Goal: Navigation & Orientation: Find specific page/section

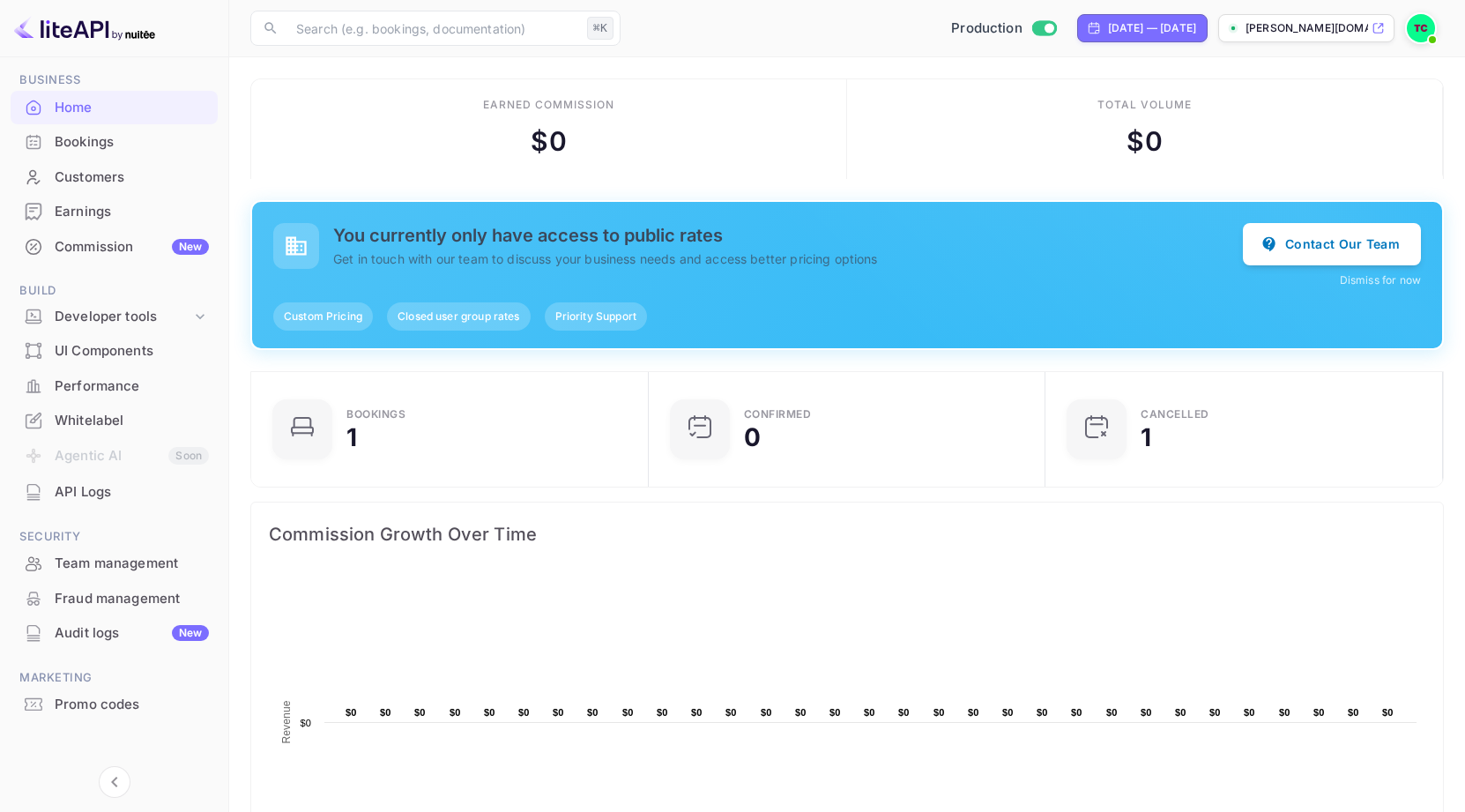
scroll to position [64, 0]
click at [116, 499] on div "API Logs" at bounding box center [114, 493] width 207 height 35
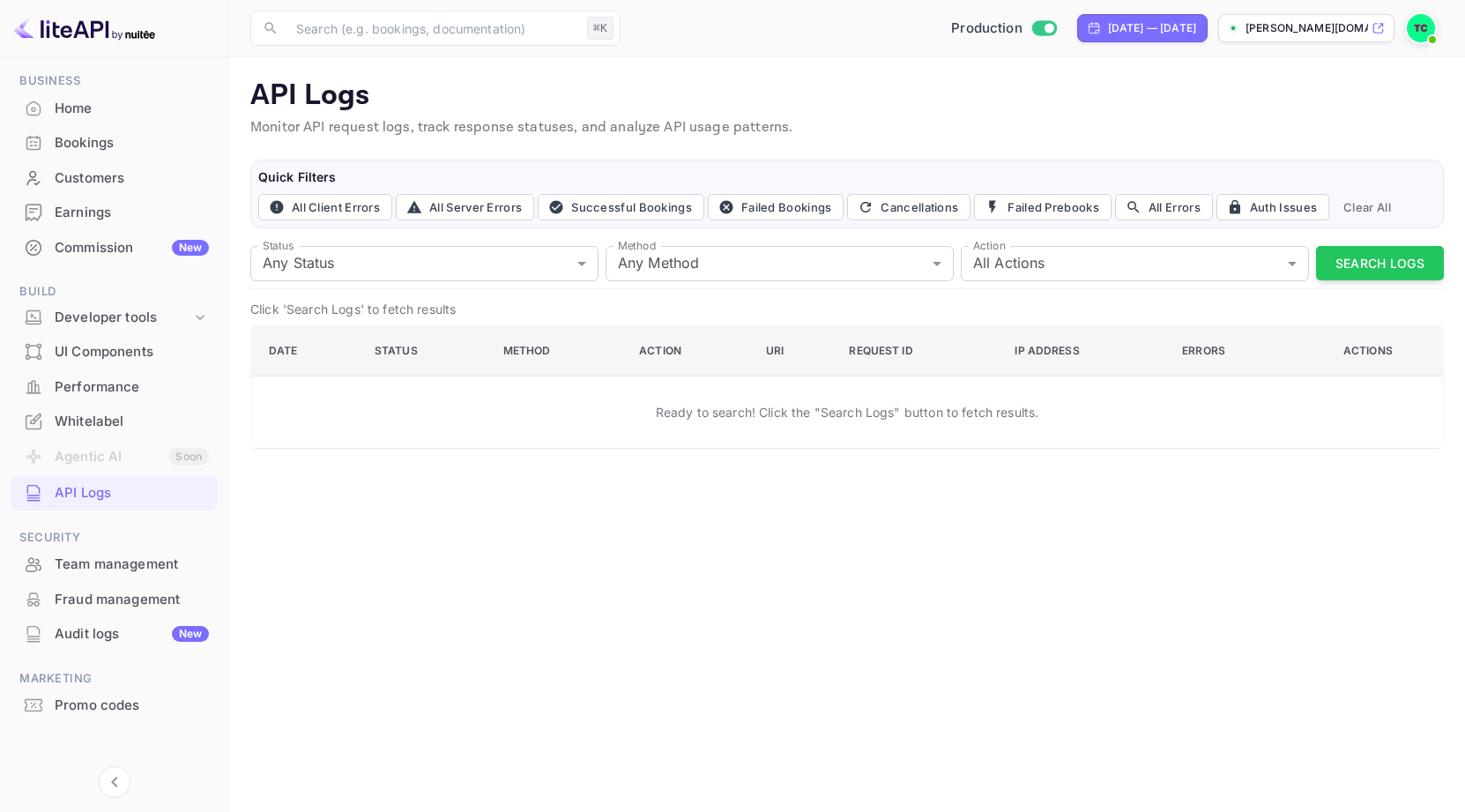
click at [131, 387] on div "Performance" at bounding box center [131, 386] width 154 height 20
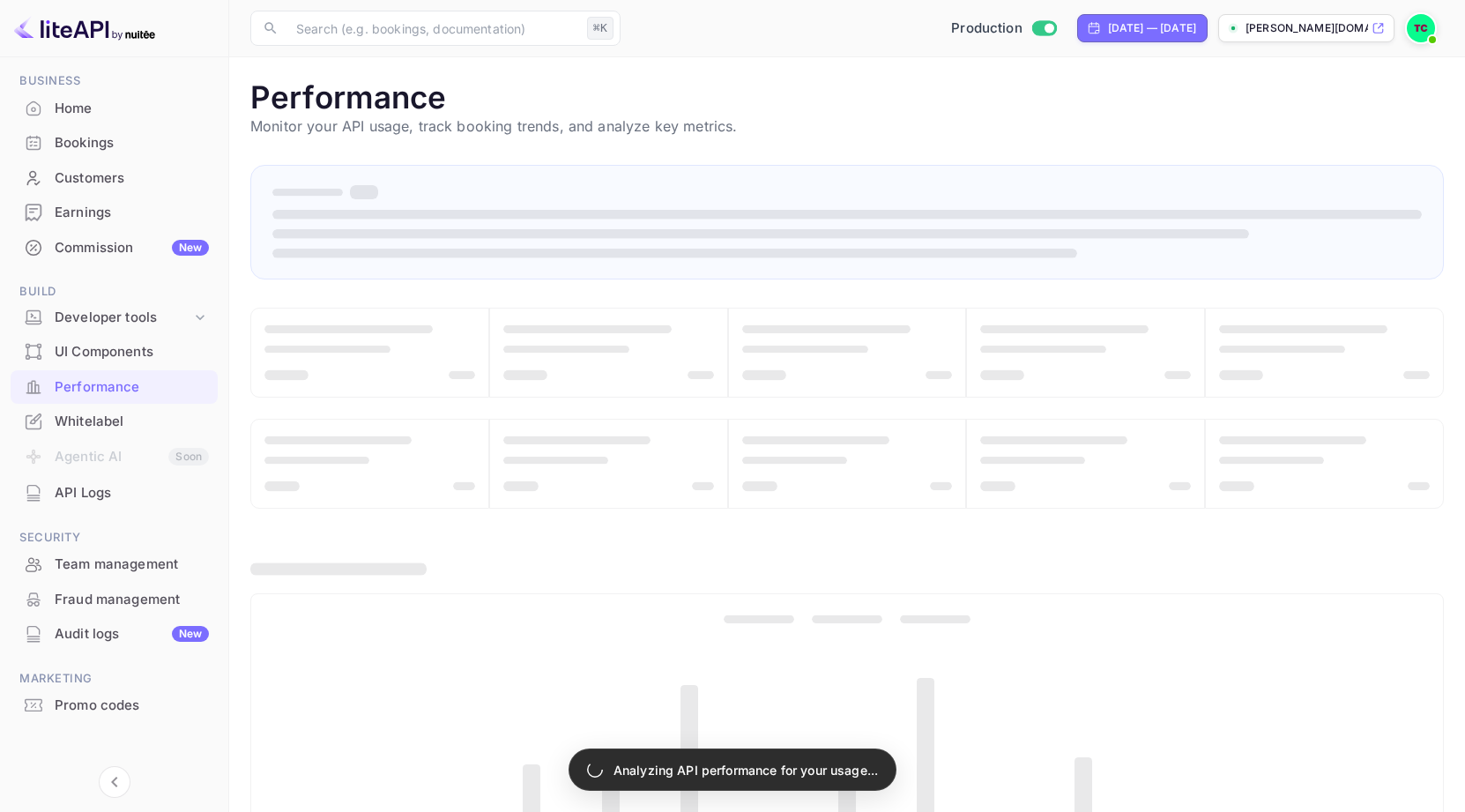
click at [129, 424] on div "Whitelabel" at bounding box center [131, 421] width 154 height 20
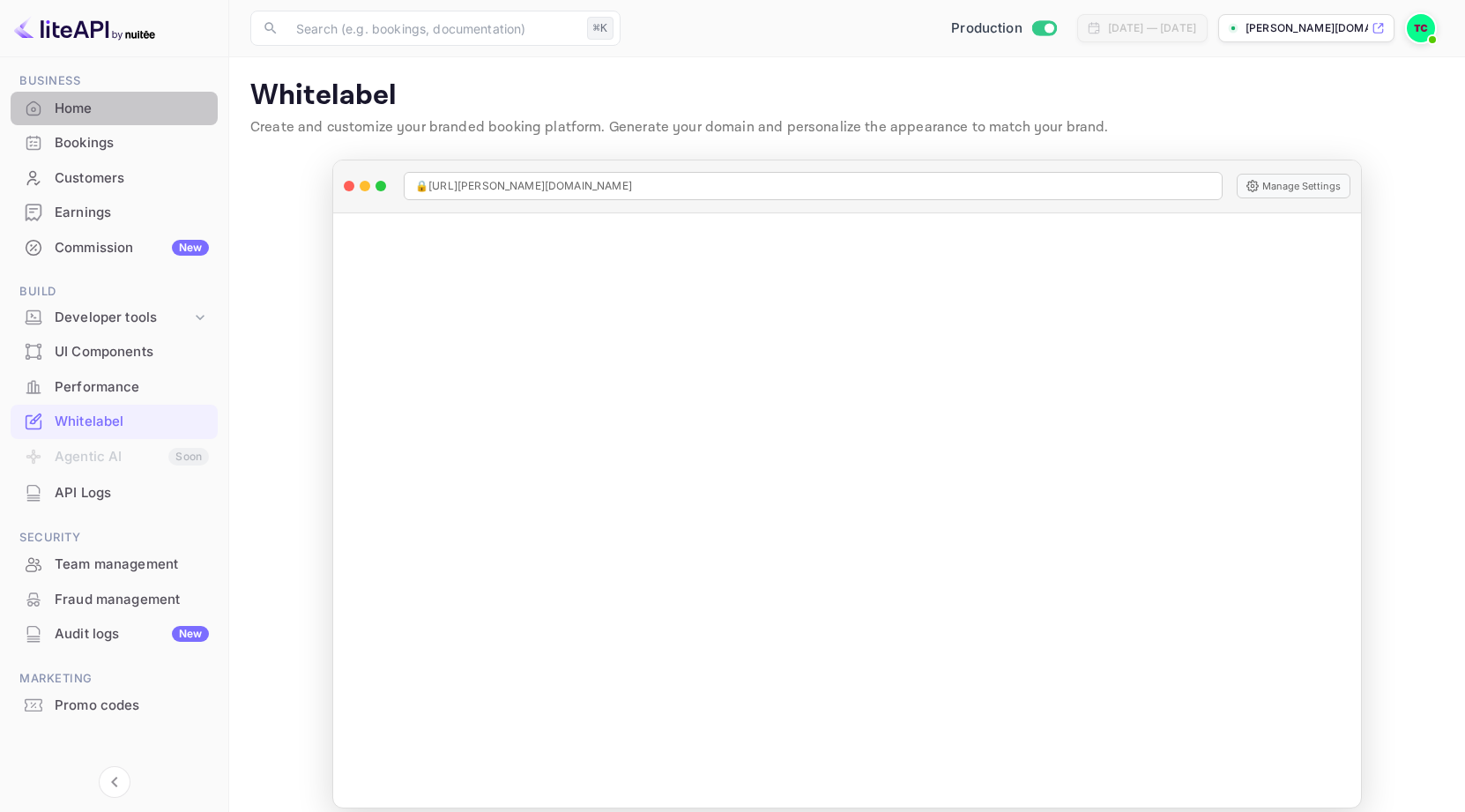
click at [84, 104] on div "Home" at bounding box center [131, 108] width 154 height 20
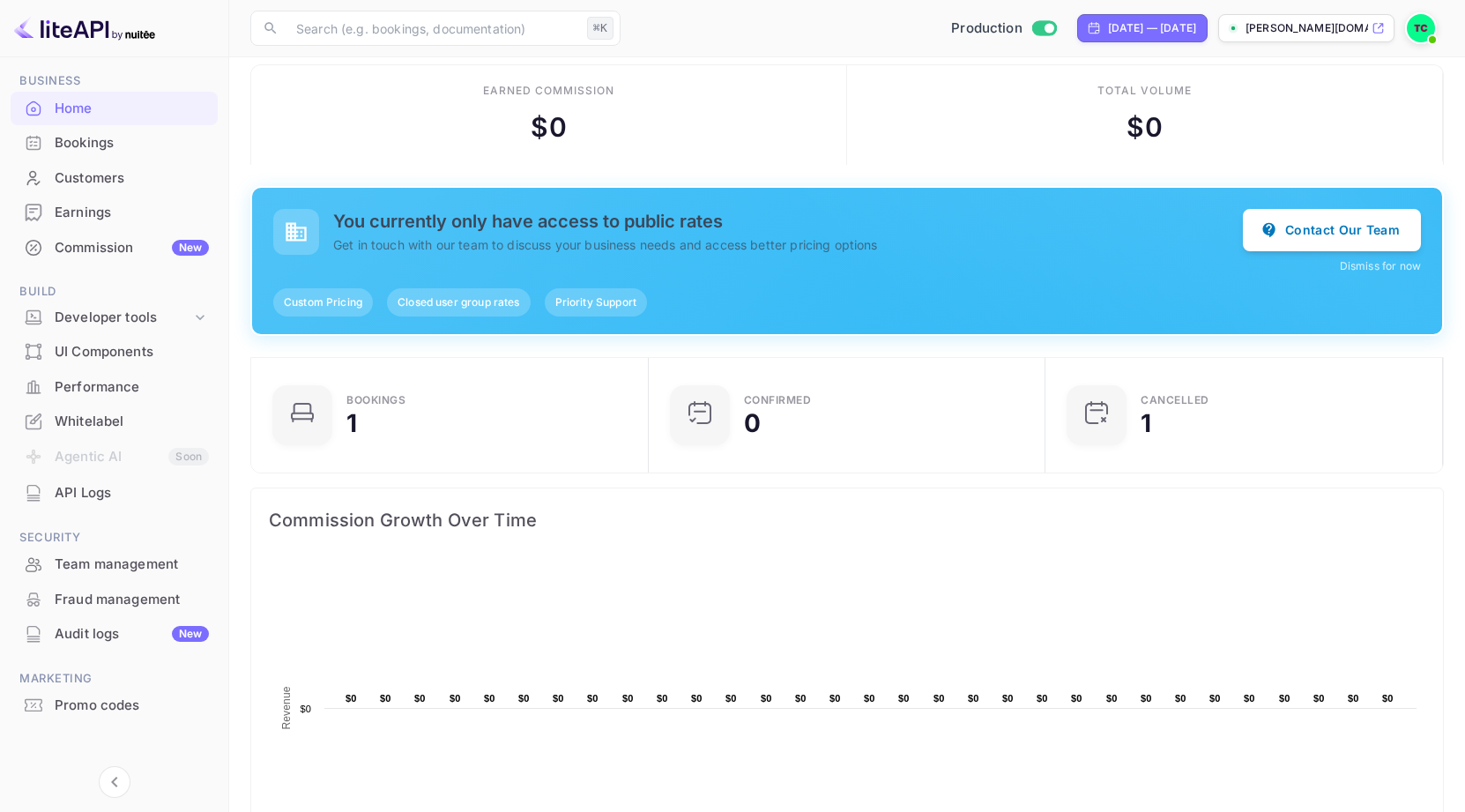
scroll to position [23, 0]
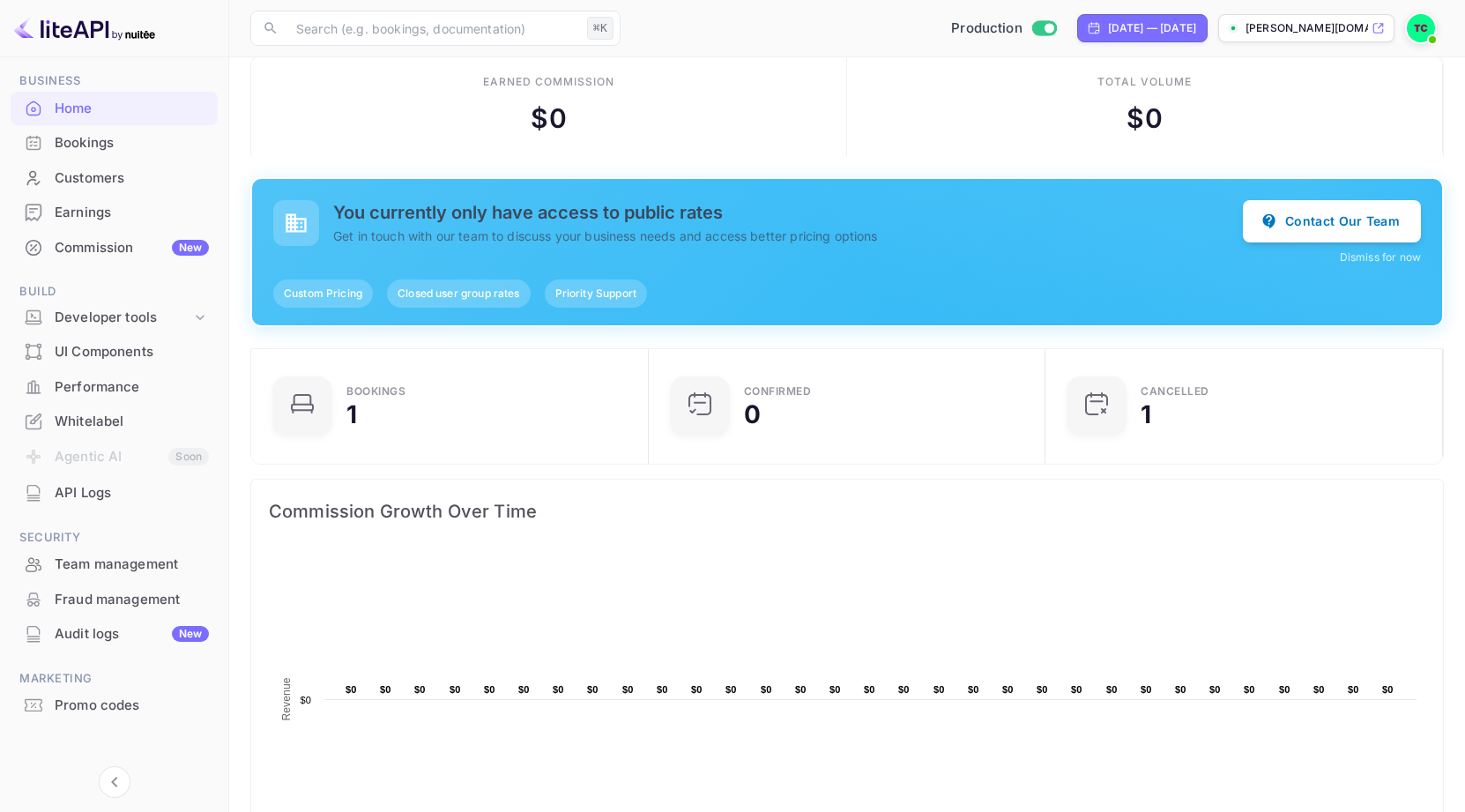
click at [168, 347] on div "UI Components" at bounding box center [131, 352] width 154 height 20
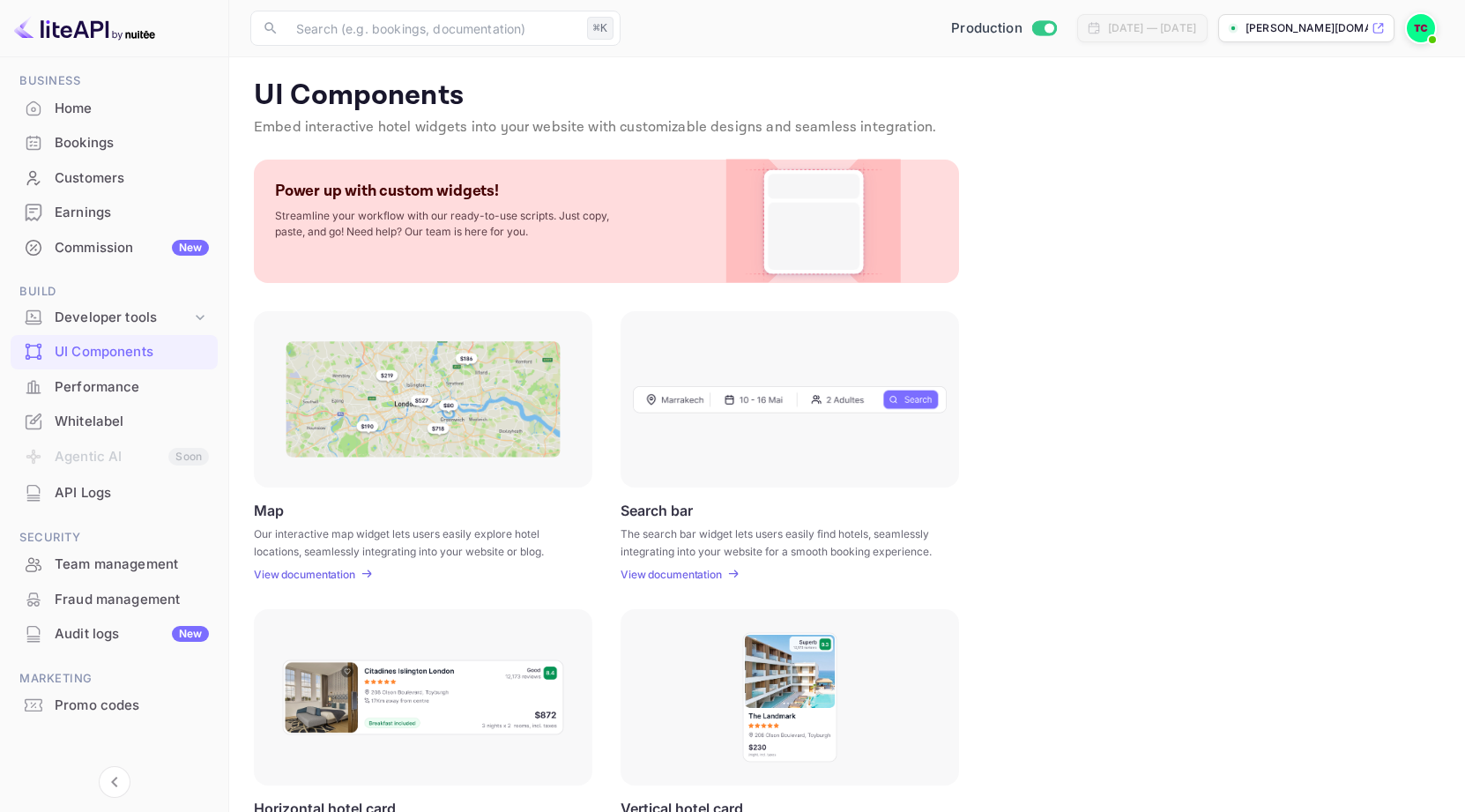
click at [139, 36] on img at bounding box center [84, 28] width 141 height 28
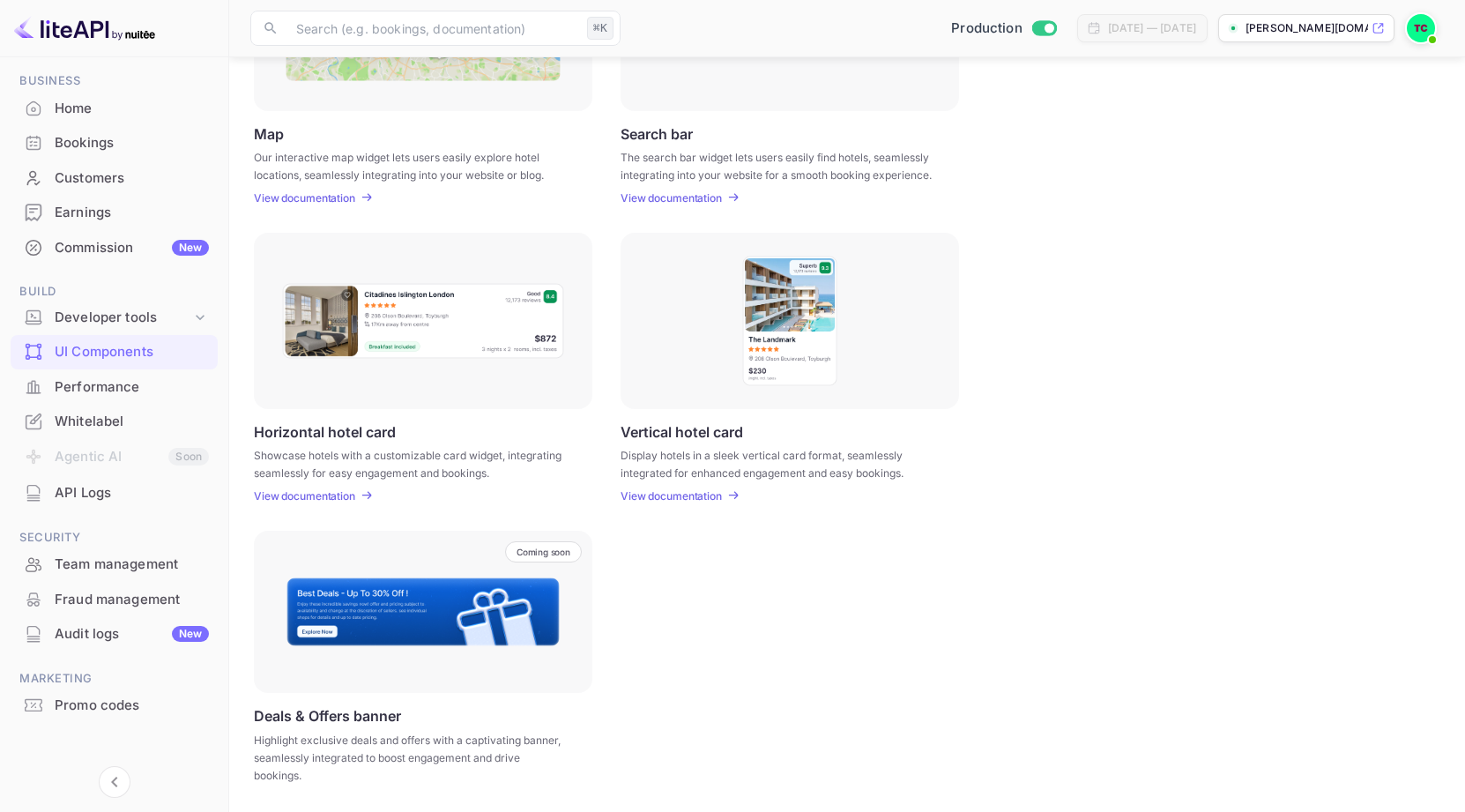
scroll to position [376, 0]
click at [334, 502] on div "UI Components Embed interactive hotel widgets into your website with customizab…" at bounding box center [847, 246] width 1194 height 1088
click at [337, 498] on p "View documentation" at bounding box center [305, 497] width 102 height 13
click at [181, 308] on div "Developer tools" at bounding box center [123, 317] width 136 height 20
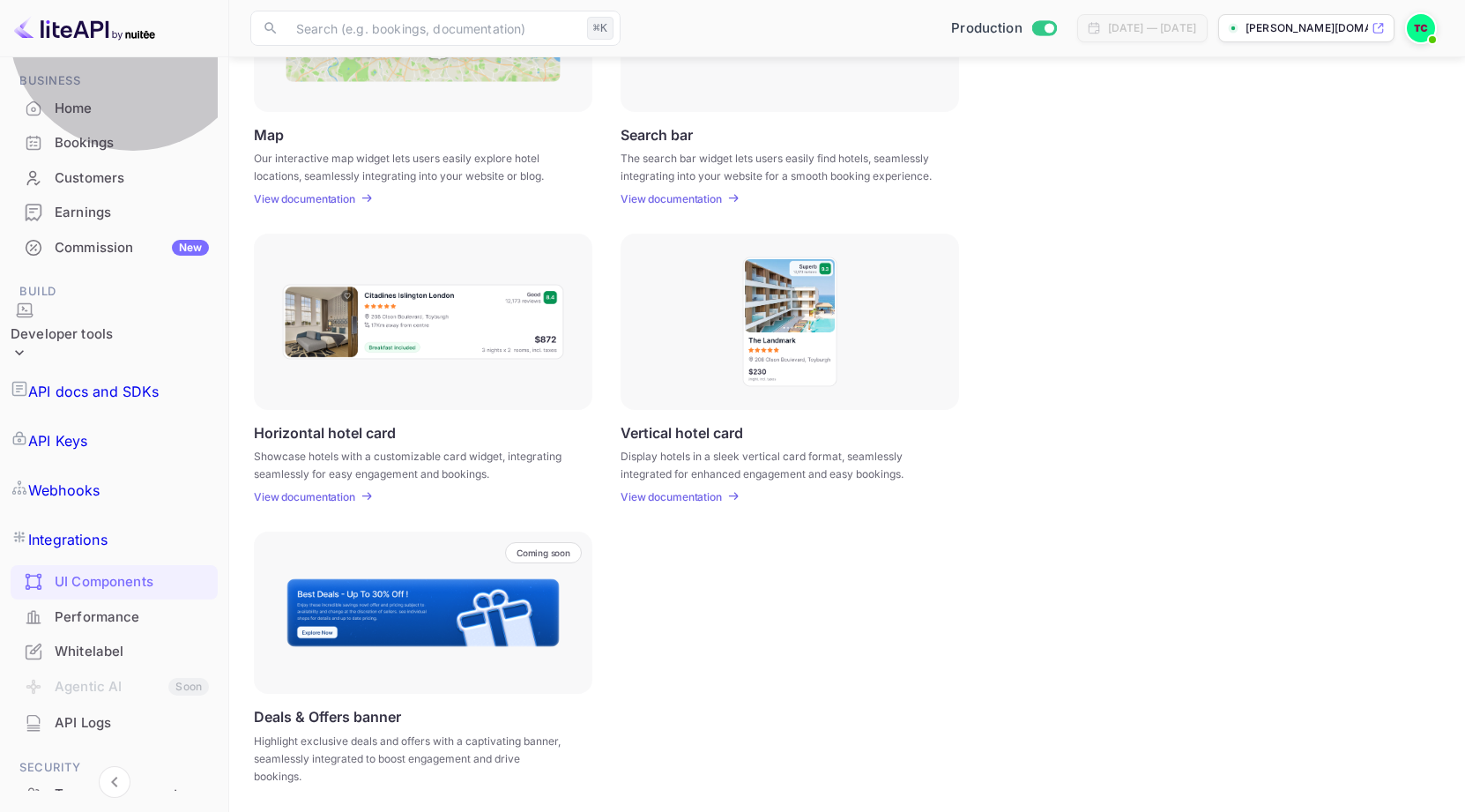
click at [154, 416] on link "API Keys" at bounding box center [114, 440] width 207 height 49
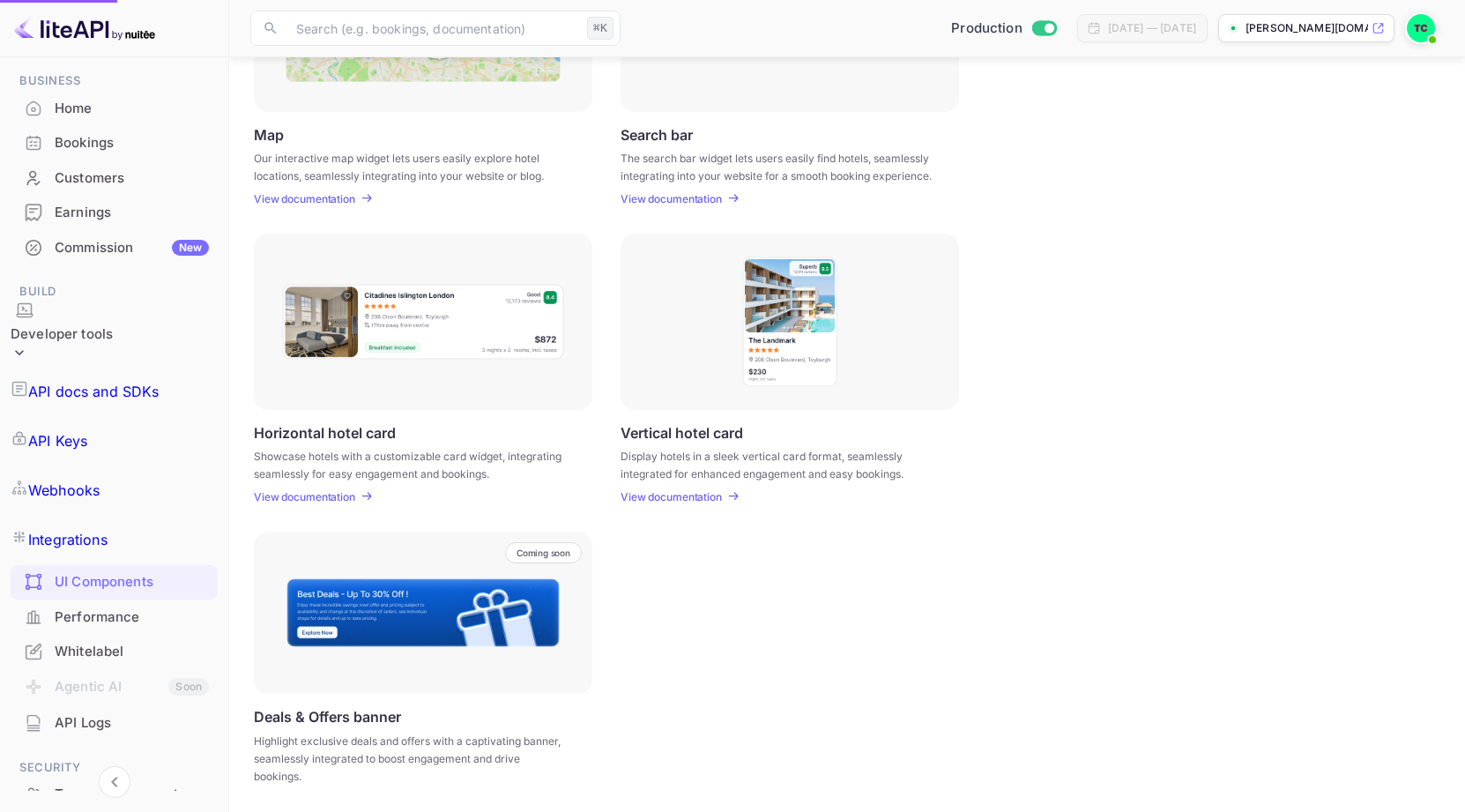
checkbox input "false"
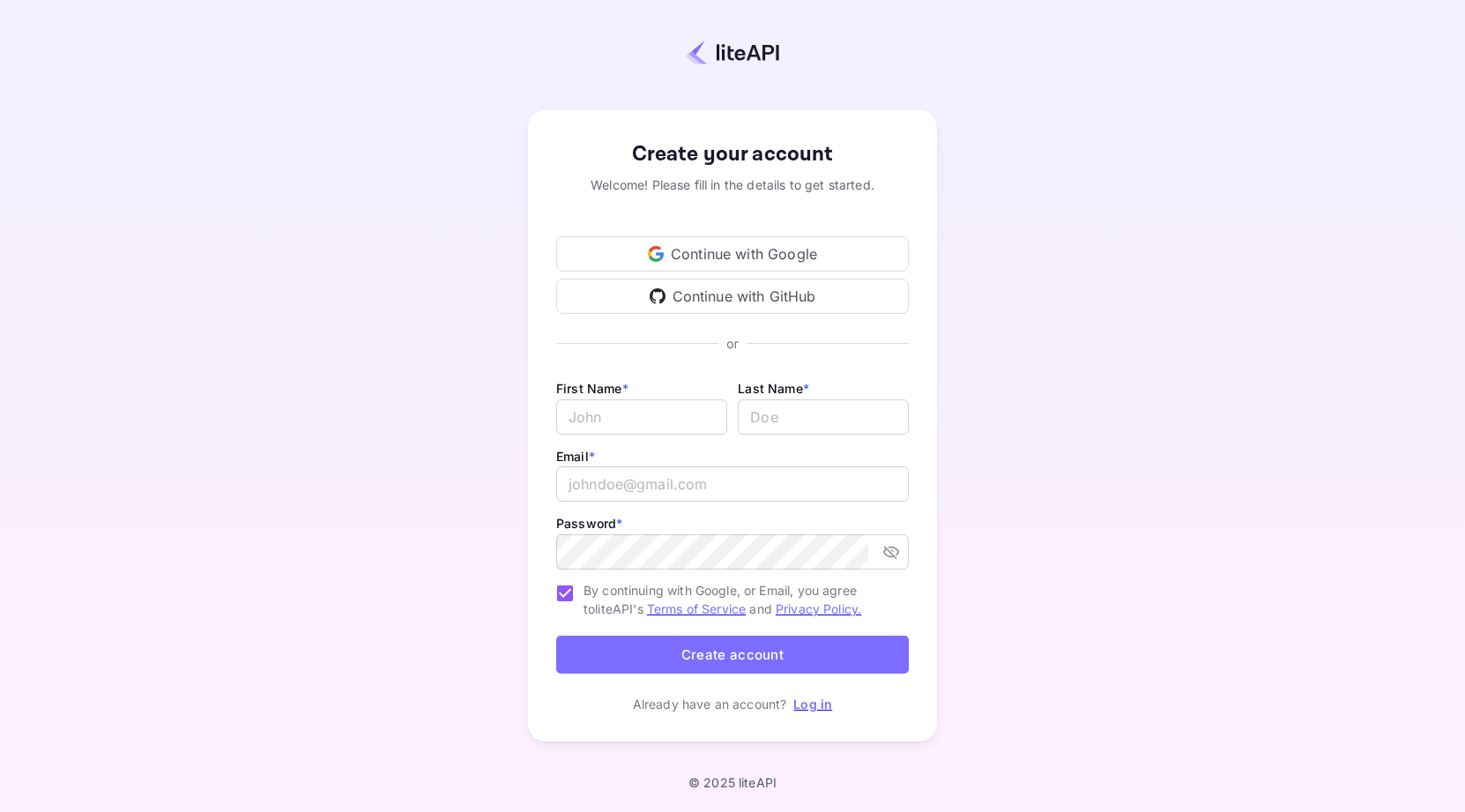
click at [756, 253] on div "Continue with Google" at bounding box center [732, 253] width 353 height 35
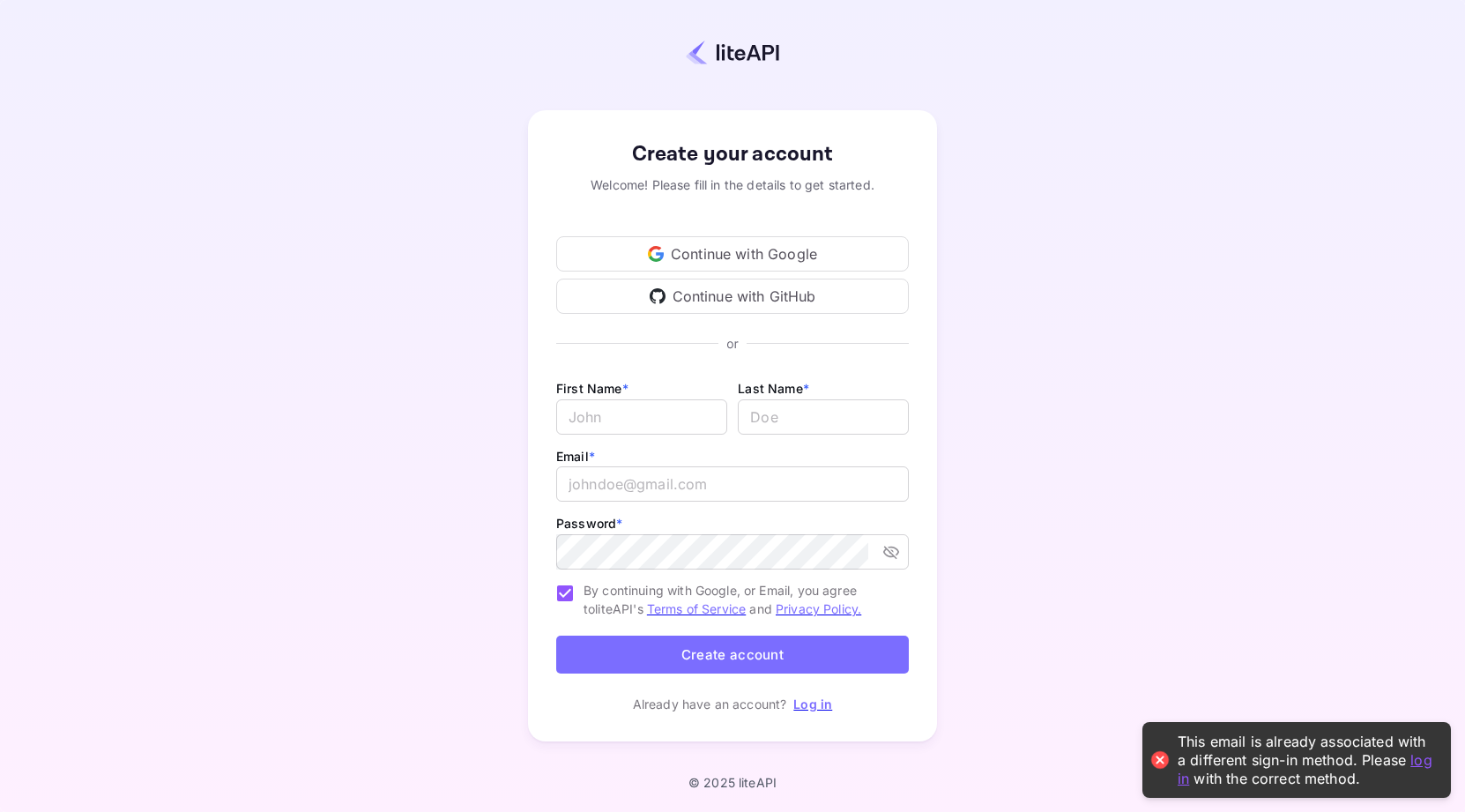
click at [751, 246] on div "Continue with Google" at bounding box center [732, 253] width 353 height 35
